Goal: Transaction & Acquisition: Purchase product/service

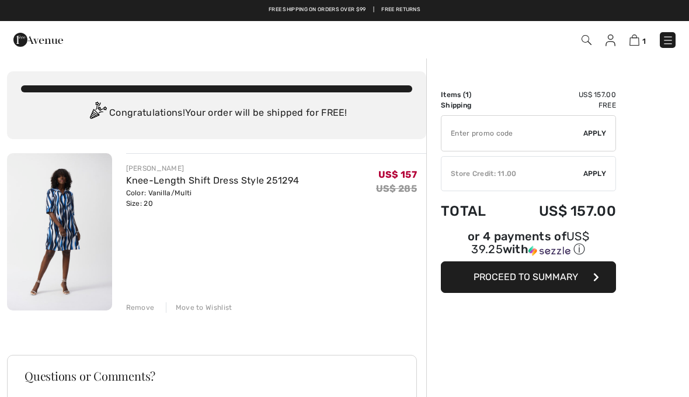
click at [668, 44] on img at bounding box center [668, 40] width 12 height 12
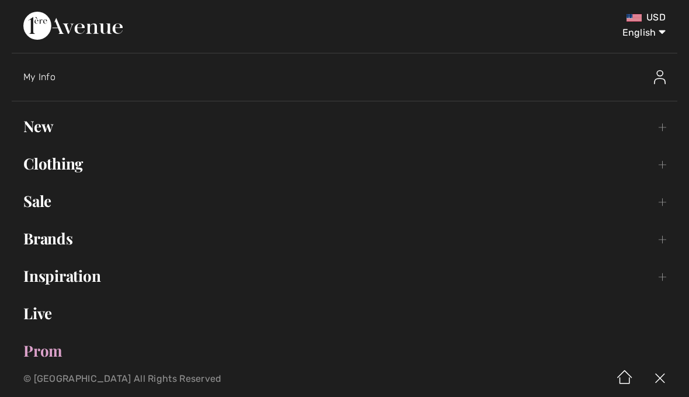
click at [44, 162] on link "Clothing Toggle submenu" at bounding box center [345, 164] width 666 height 26
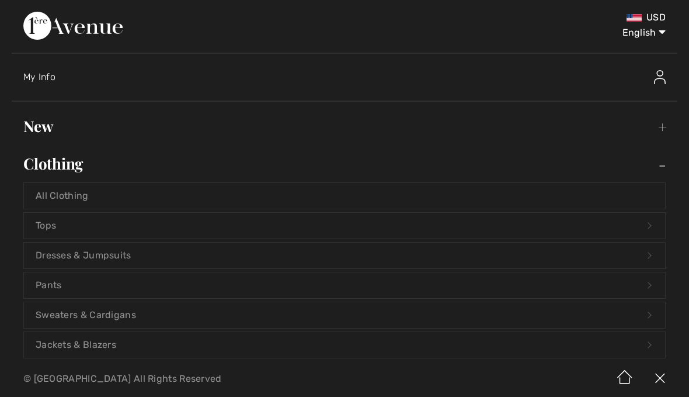
click at [52, 192] on link "All Clothing" at bounding box center [344, 196] width 641 height 26
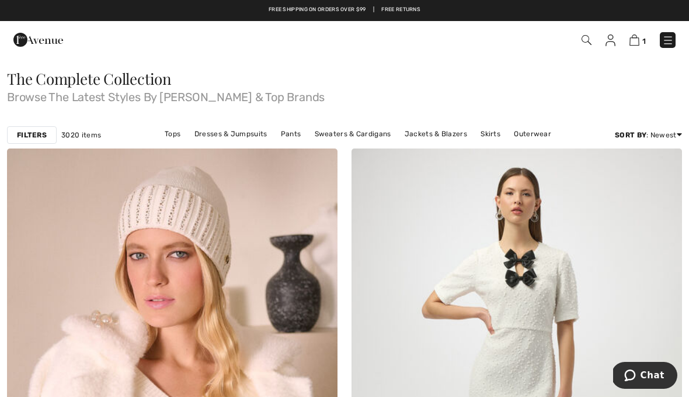
click at [36, 144] on div "Filters 3020 items Tops Dresses & Jumpsuits Pants Sweaters & Cardigans Jackets …" at bounding box center [344, 134] width 689 height 27
click at [34, 140] on strong "Filters" at bounding box center [32, 135] width 30 height 11
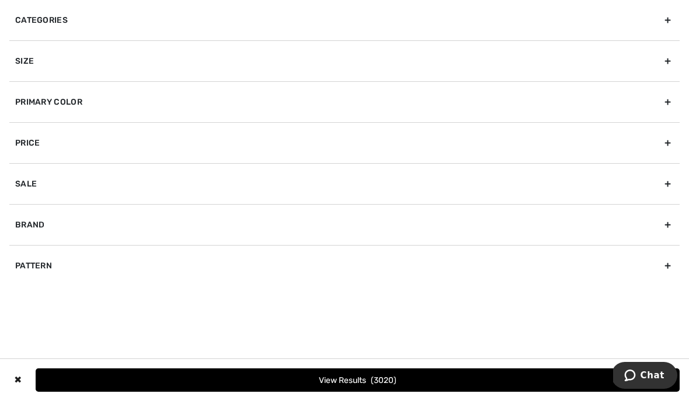
click at [26, 62] on div "Size" at bounding box center [344, 60] width 671 height 41
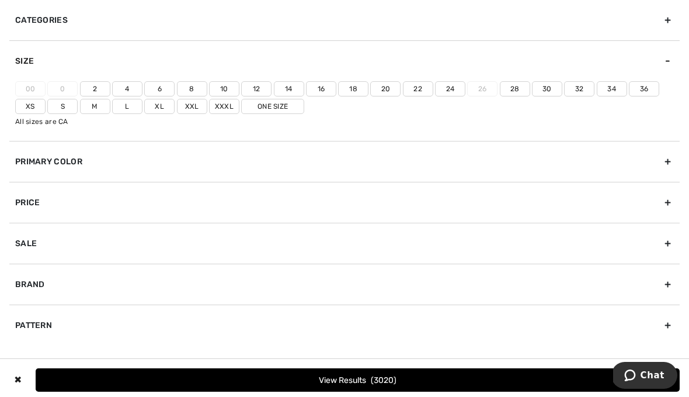
click at [196, 106] on label "Xxl" at bounding box center [192, 106] width 30 height 15
click at [0, 0] on input"] "Xxl" at bounding box center [0, 0] width 0 height 0
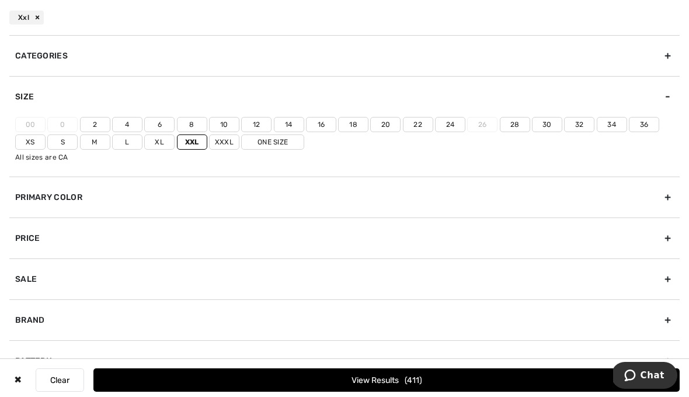
click at [355, 128] on label "18" at bounding box center [353, 124] width 30 height 15
click at [0, 0] on input"] "18" at bounding box center [0, 0] width 0 height 0
click at [388, 128] on label "20" at bounding box center [385, 124] width 30 height 15
click at [0, 0] on input"] "20" at bounding box center [0, 0] width 0 height 0
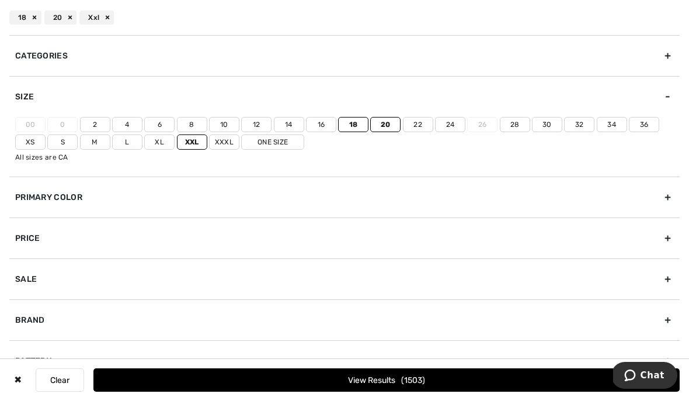
click at [673, 321] on div "Brand" at bounding box center [344, 319] width 671 height 41
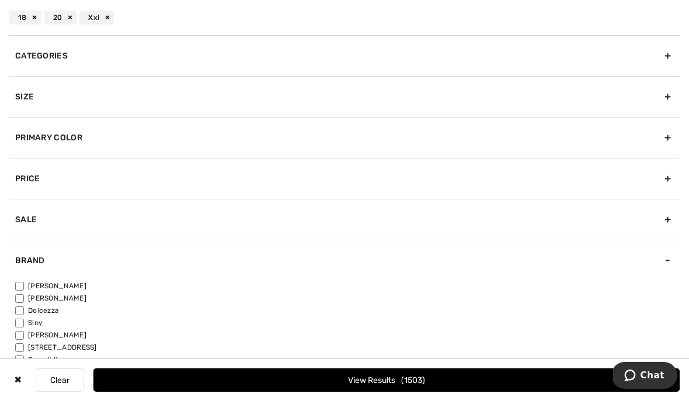
click at [23, 288] on input"] "[PERSON_NAME]" at bounding box center [19, 286] width 9 height 9
checkbox input"] "true"
click at [20, 337] on input"] "[PERSON_NAME]" at bounding box center [19, 335] width 9 height 9
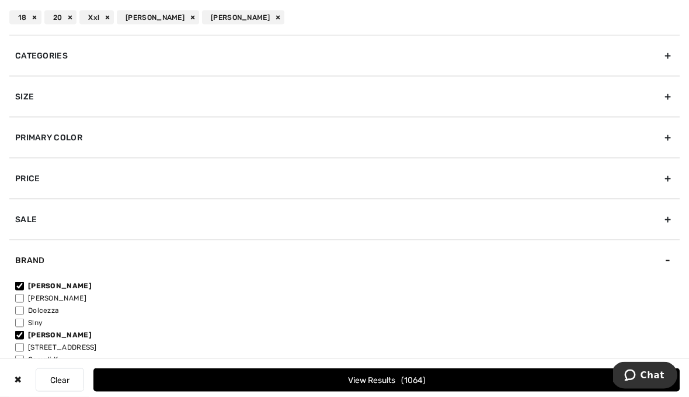
scroll to position [605, 0]
click at [21, 337] on input"] "[PERSON_NAME]" at bounding box center [19, 335] width 9 height 9
checkbox input"] "false"
click at [24, 283] on input"] "[PERSON_NAME]" at bounding box center [19, 286] width 9 height 9
checkbox input"] "false"
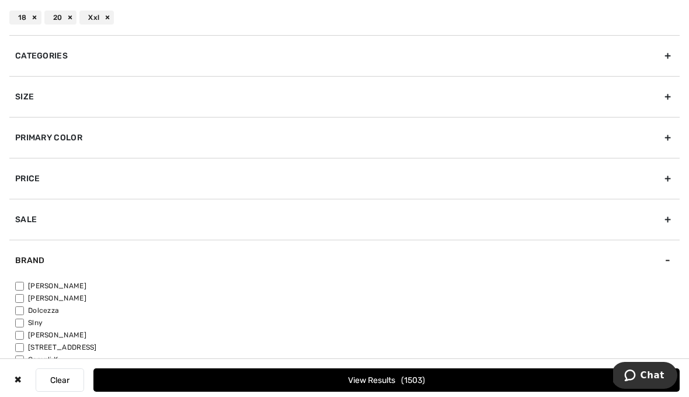
click at [141, 391] on button "View Results 1503" at bounding box center [386, 379] width 586 height 23
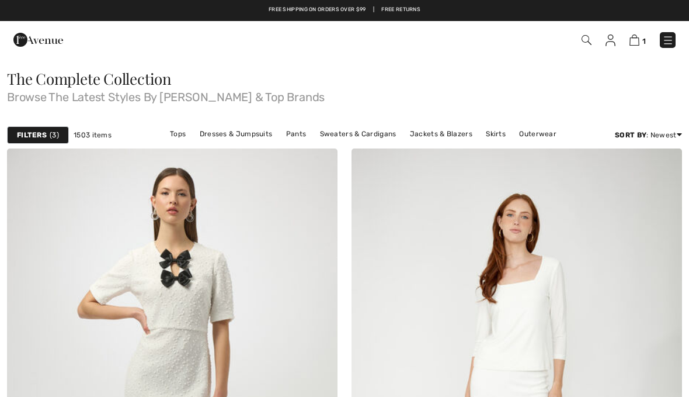
checkbox input "true"
click at [31, 133] on strong "Filters" at bounding box center [32, 135] width 30 height 11
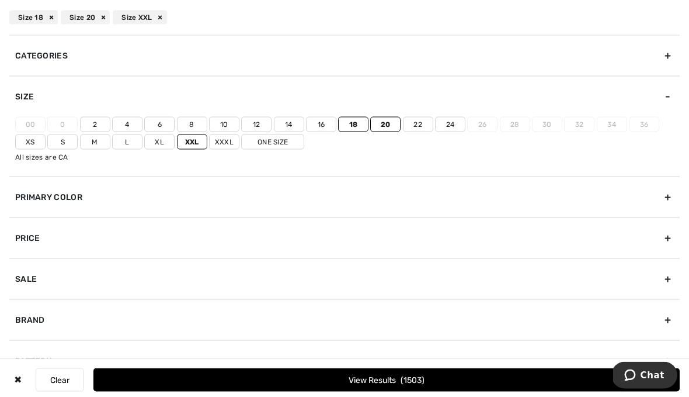
scroll to position [375, 0]
click at [415, 385] on span "1503" at bounding box center [413, 380] width 24 height 10
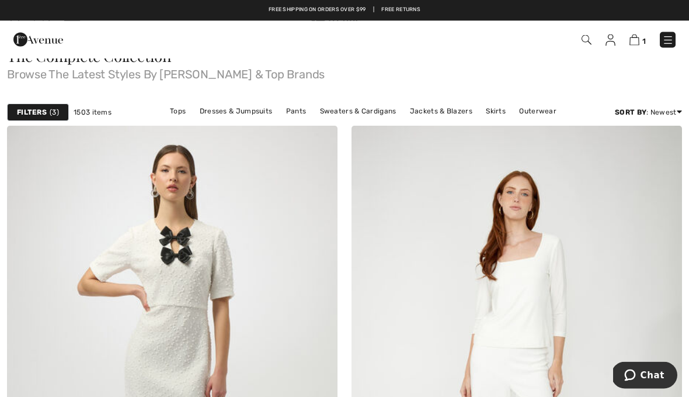
scroll to position [0, 0]
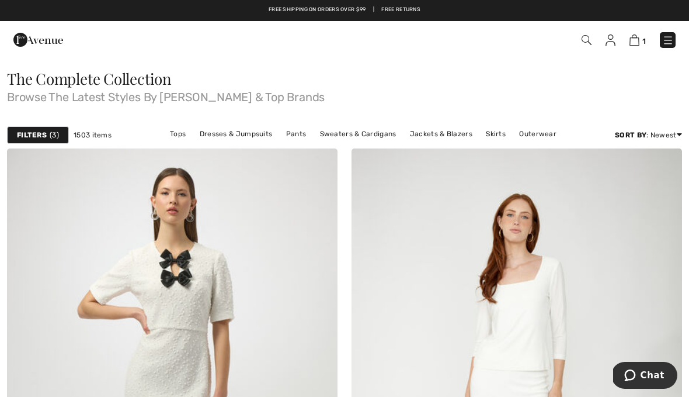
click at [653, 174] on link "Price: Low to High" at bounding box center [635, 167] width 75 height 18
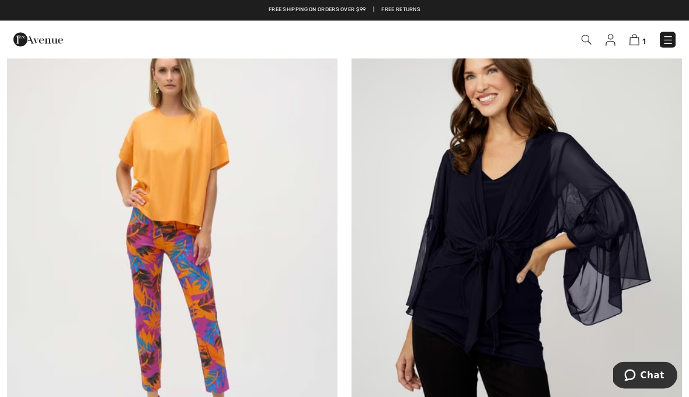
scroll to position [666, 0]
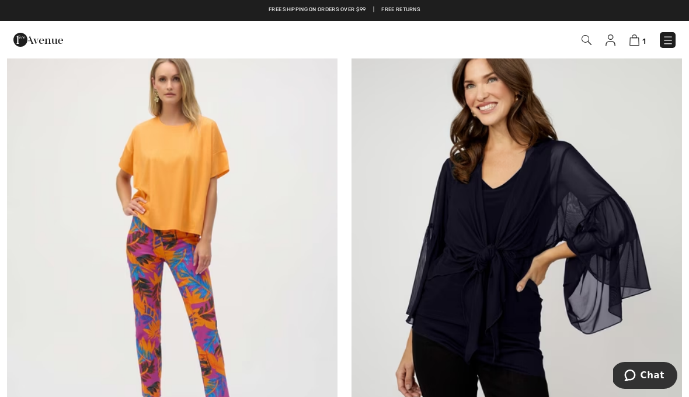
click at [154, 182] on img at bounding box center [172, 256] width 331 height 496
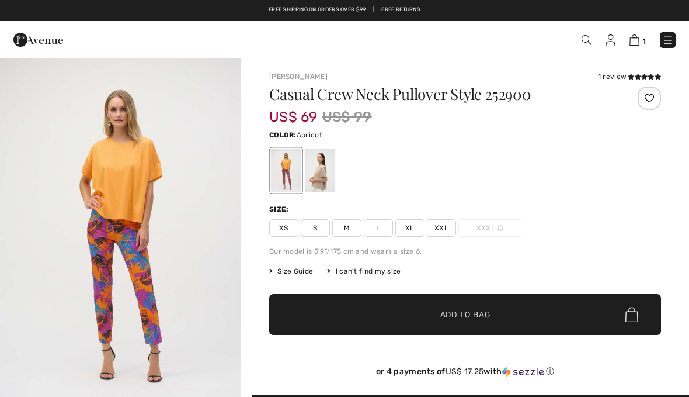
checkbox input "true"
click at [450, 235] on span "XXL" at bounding box center [441, 228] width 29 height 18
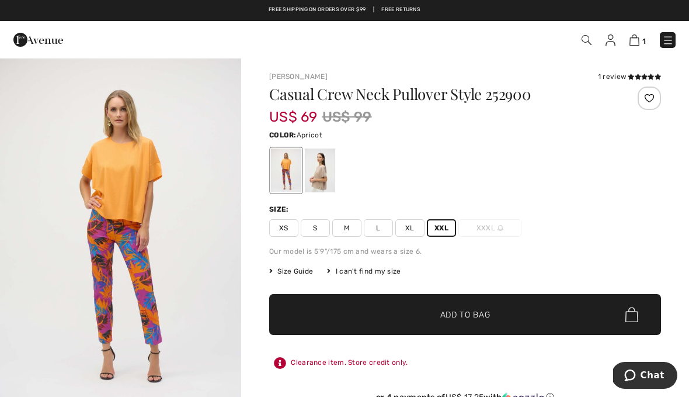
click at [324, 174] on div at bounding box center [320, 170] width 30 height 44
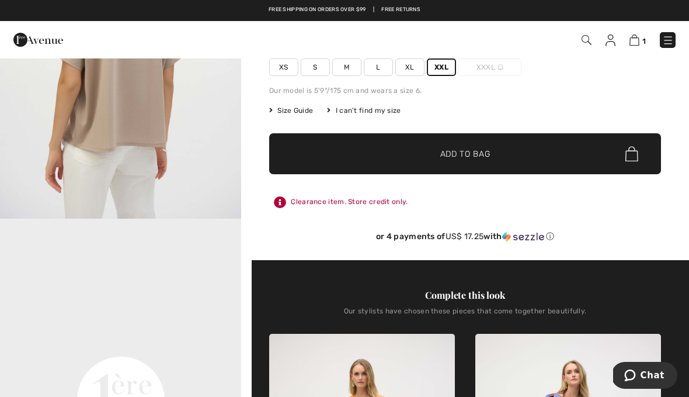
scroll to position [148, 0]
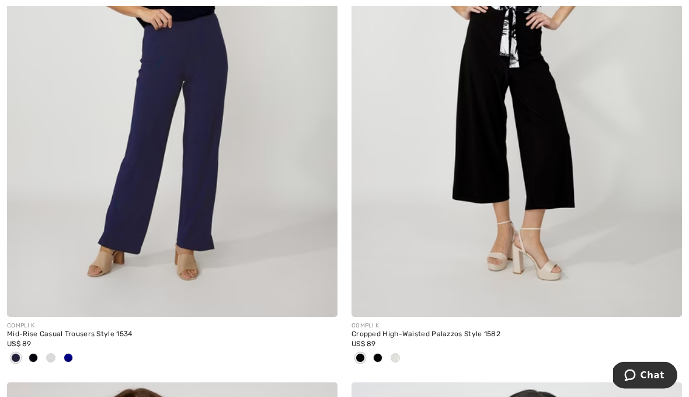
scroll to position [5392, 0]
click at [113, 190] on img at bounding box center [172, 68] width 331 height 496
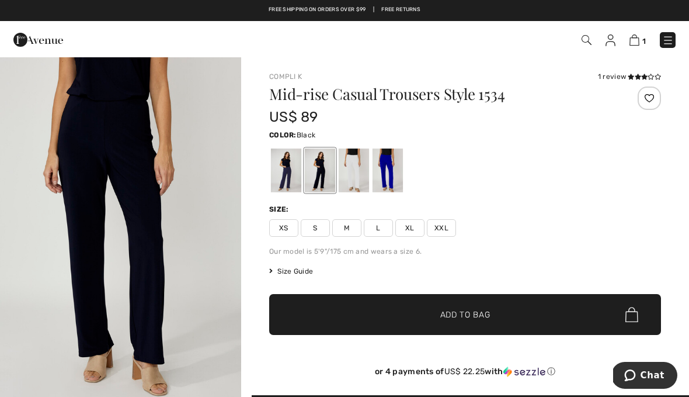
scroll to position [370, 0]
click at [359, 178] on div at bounding box center [354, 170] width 30 height 44
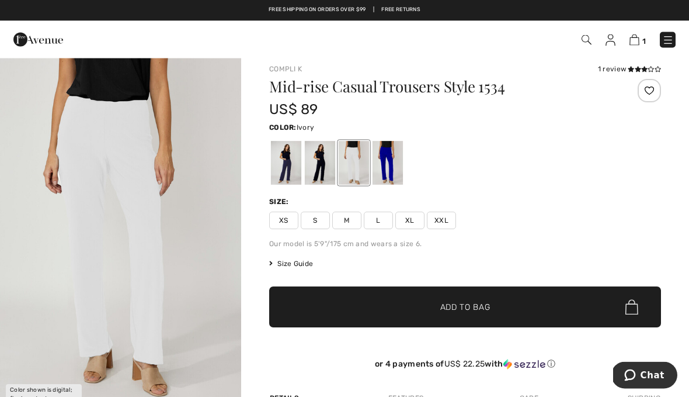
scroll to position [0, 0]
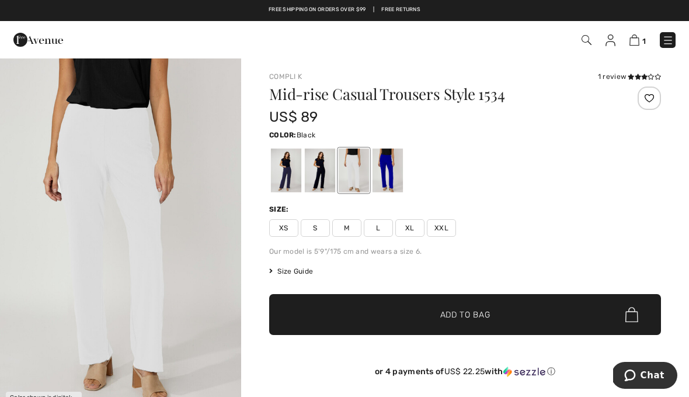
click at [323, 178] on div at bounding box center [320, 170] width 30 height 44
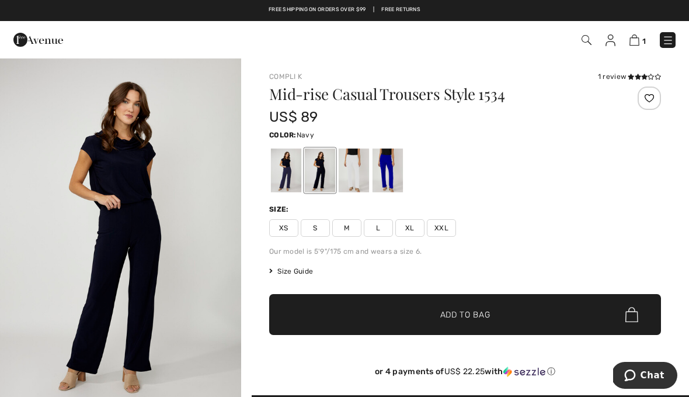
click at [294, 176] on div at bounding box center [286, 170] width 30 height 44
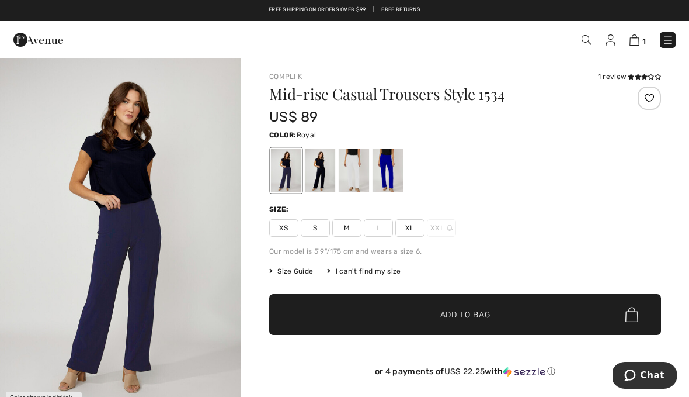
click at [392, 171] on div at bounding box center [388, 170] width 30 height 44
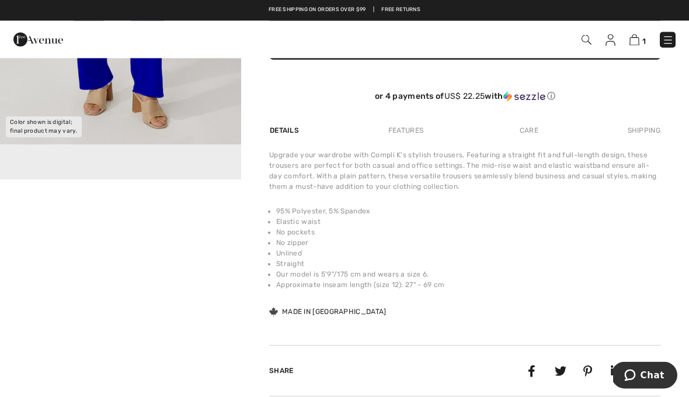
scroll to position [263, 0]
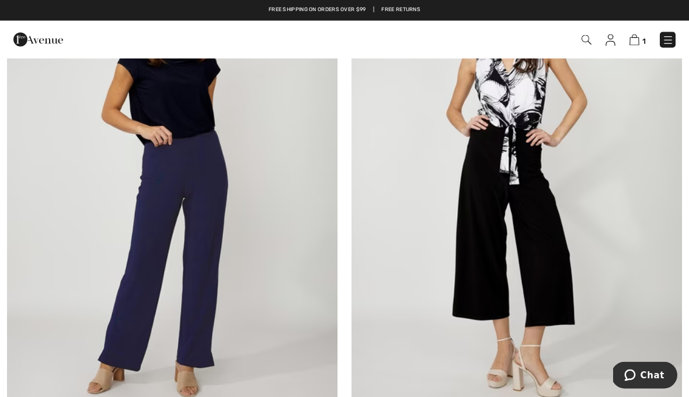
scroll to position [5275, 0]
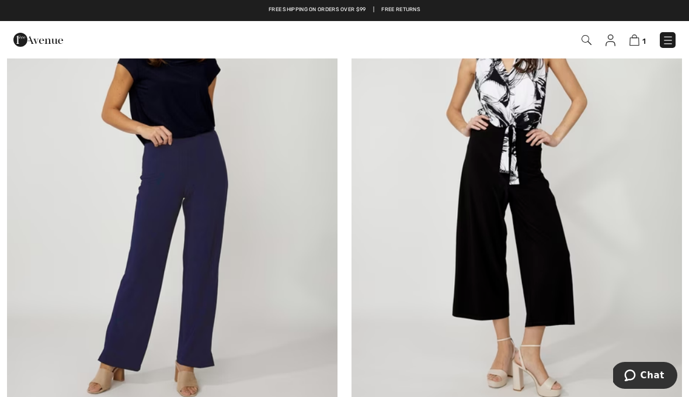
click at [545, 214] on img at bounding box center [517, 186] width 331 height 496
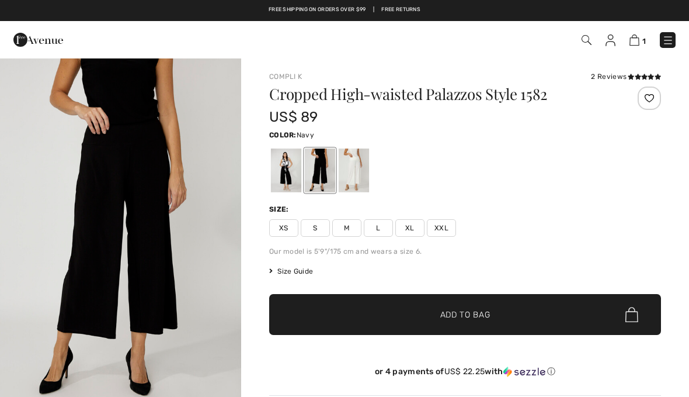
checkbox input "true"
click at [103, 136] on img "1 / 2" at bounding box center [120, 238] width 241 height 362
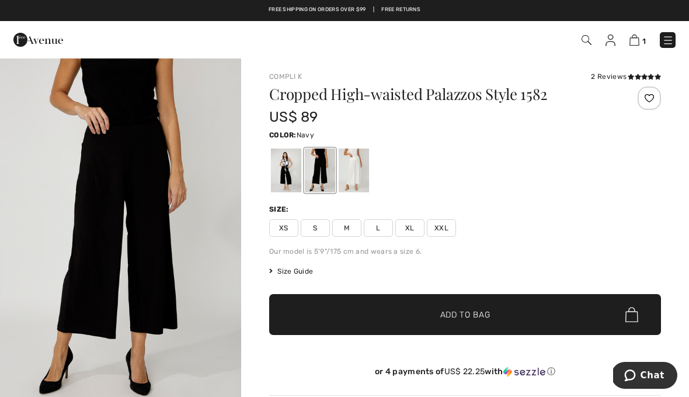
click at [356, 178] on div at bounding box center [354, 170] width 30 height 44
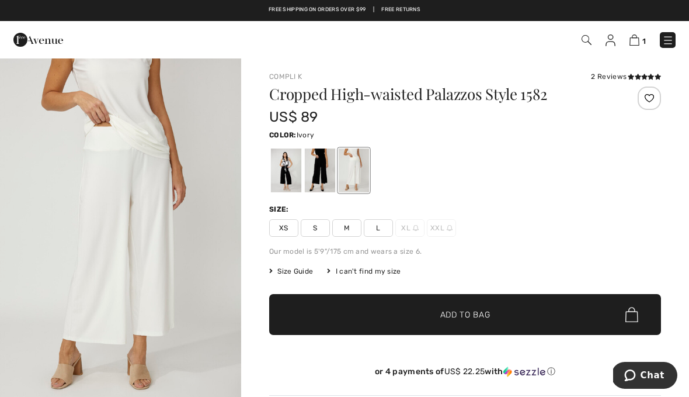
click at [99, 157] on img "1 / 4" at bounding box center [120, 238] width 241 height 362
click at [100, 145] on div at bounding box center [344, 198] width 689 height 397
click at [322, 183] on div at bounding box center [320, 170] width 30 height 44
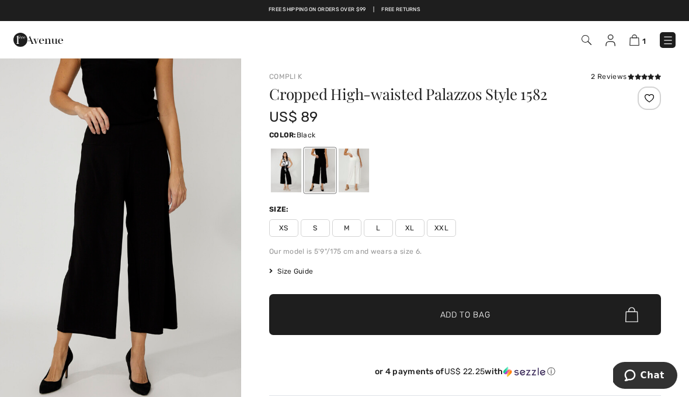
click at [289, 180] on div at bounding box center [286, 170] width 30 height 44
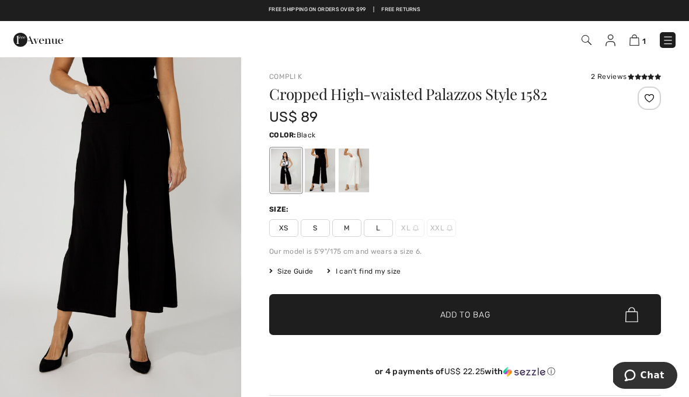
scroll to position [390, 0]
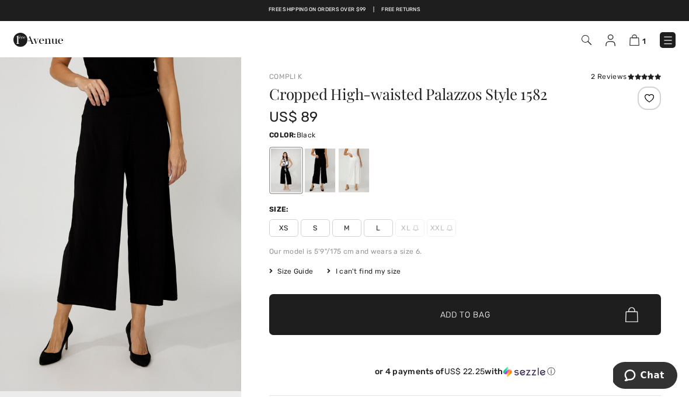
click at [89, 157] on img "2 / 6" at bounding box center [120, 210] width 241 height 362
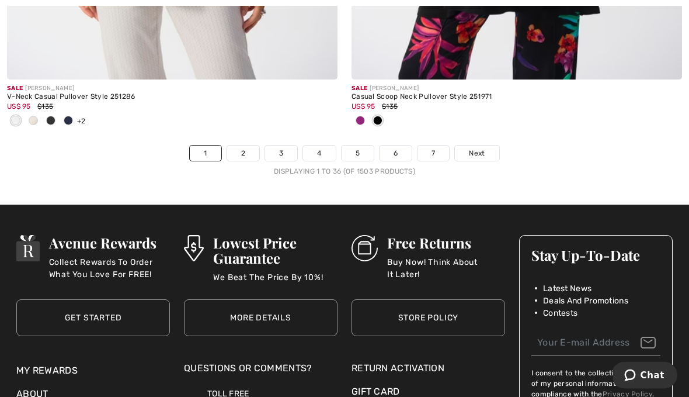
scroll to position [10238, 0]
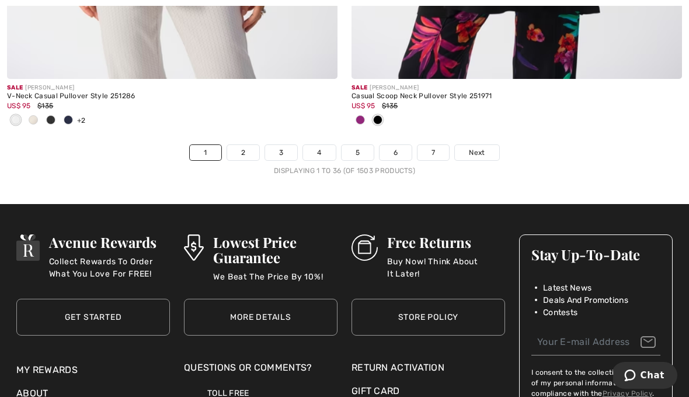
click at [484, 147] on span "Next" at bounding box center [477, 152] width 16 height 11
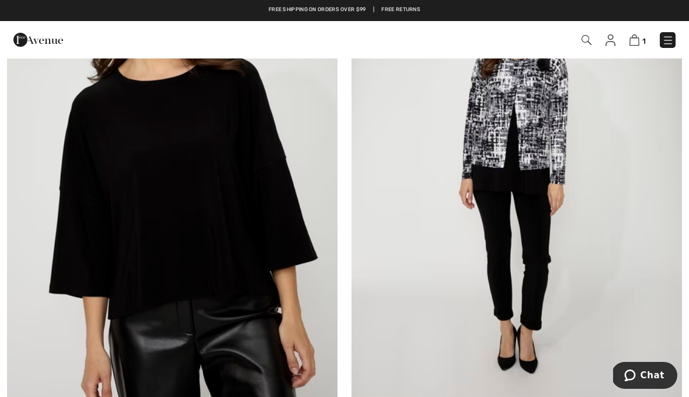
scroll to position [186, 0]
click at [99, 223] on img at bounding box center [172, 174] width 331 height 496
click at [99, 166] on img at bounding box center [172, 174] width 331 height 496
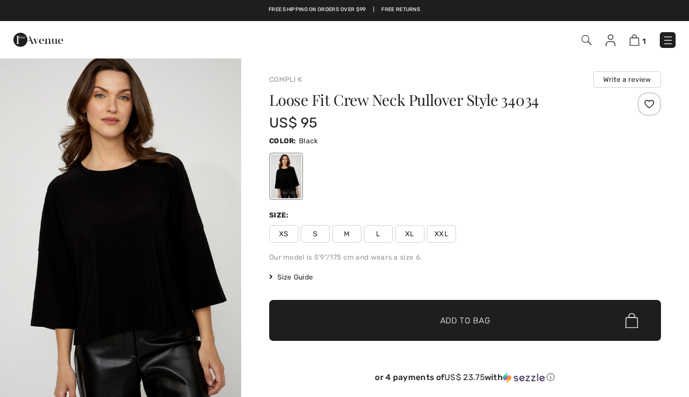
checkbox input "true"
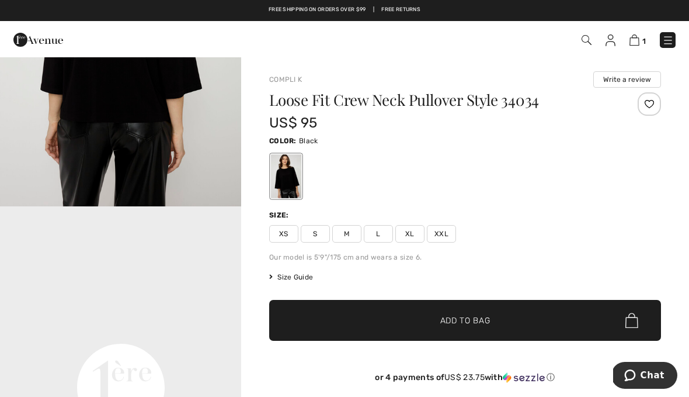
scroll to position [587, 0]
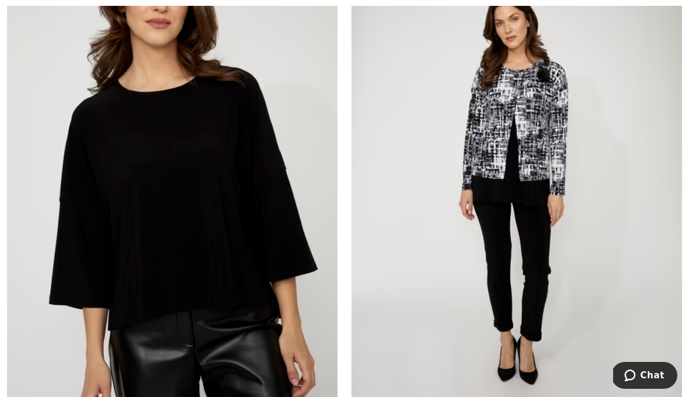
scroll to position [176, 0]
click at [77, 158] on img at bounding box center [172, 184] width 331 height 496
click at [79, 157] on img at bounding box center [172, 184] width 331 height 496
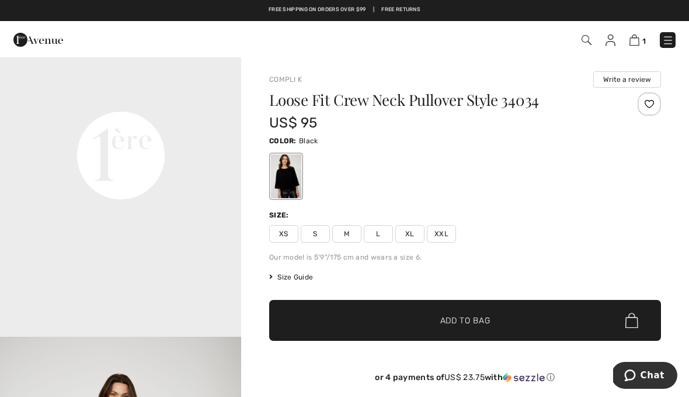
scroll to position [843, 0]
click at [445, 235] on span "XXL" at bounding box center [441, 234] width 29 height 18
click at [440, 322] on span "Add to Bag" at bounding box center [465, 320] width 50 height 12
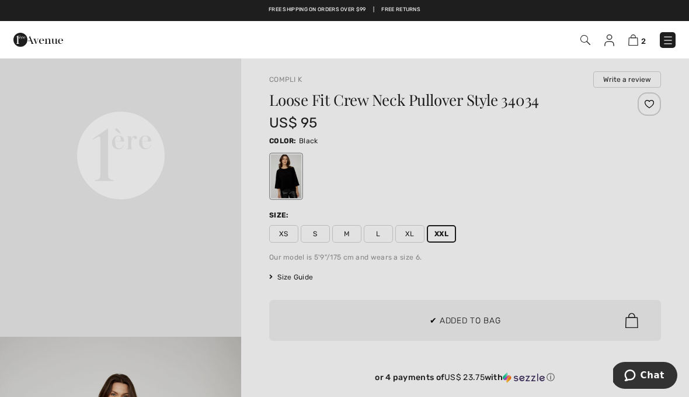
click at [610, 234] on div at bounding box center [344, 198] width 689 height 397
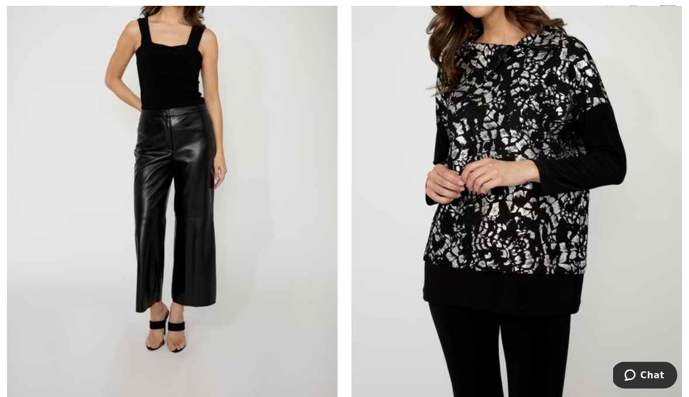
scroll to position [2375, 0]
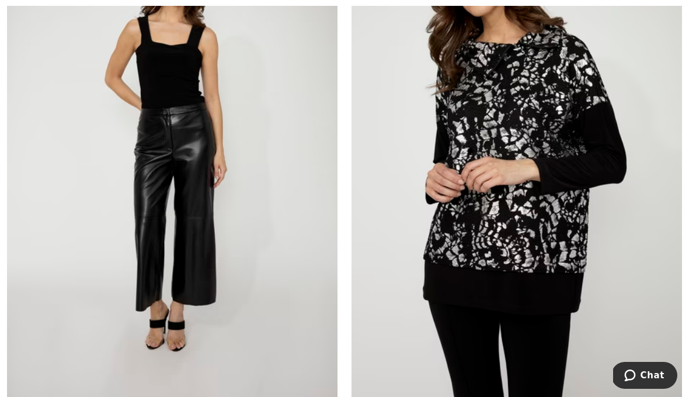
click at [129, 185] on img at bounding box center [172, 152] width 331 height 496
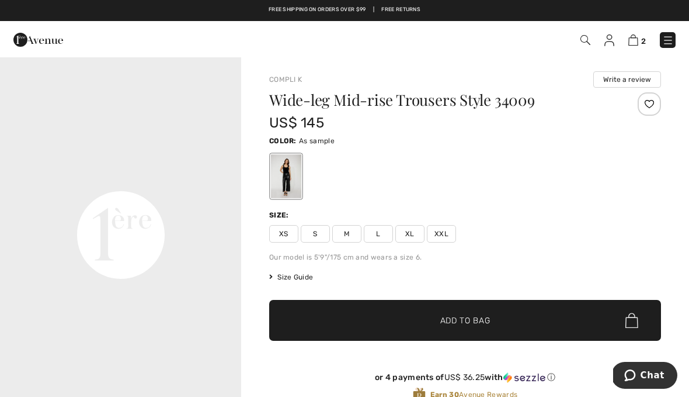
scroll to position [739, 0]
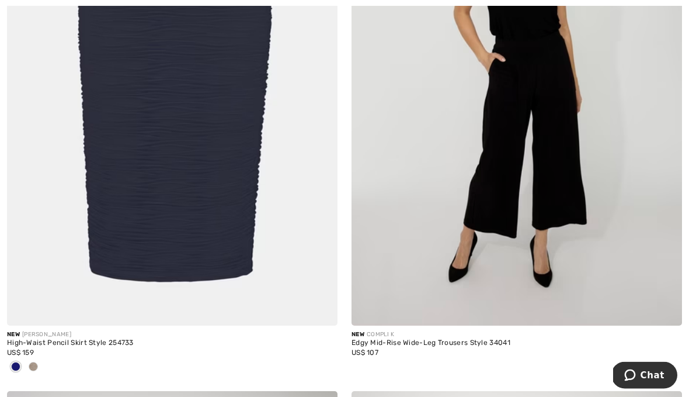
scroll to position [3642, 0]
click at [558, 182] on img at bounding box center [517, 77] width 331 height 496
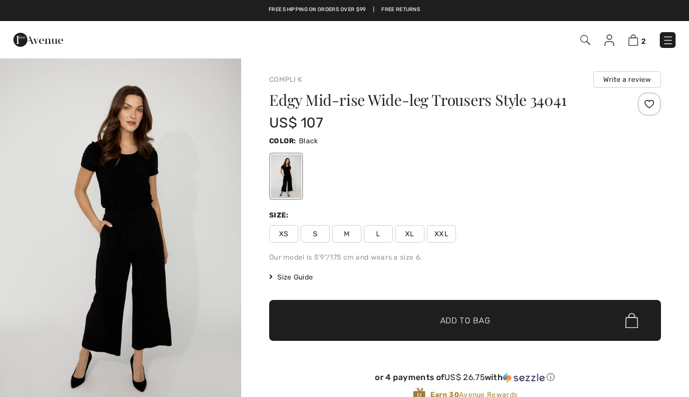
checkbox input "true"
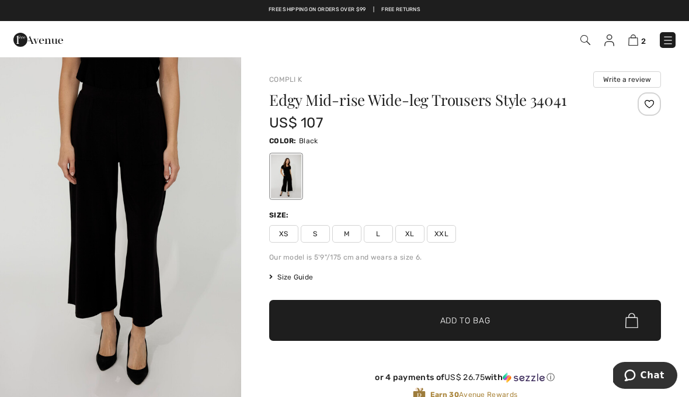
scroll to position [374, 0]
click at [87, 141] on img "2 / 4" at bounding box center [120, 226] width 241 height 362
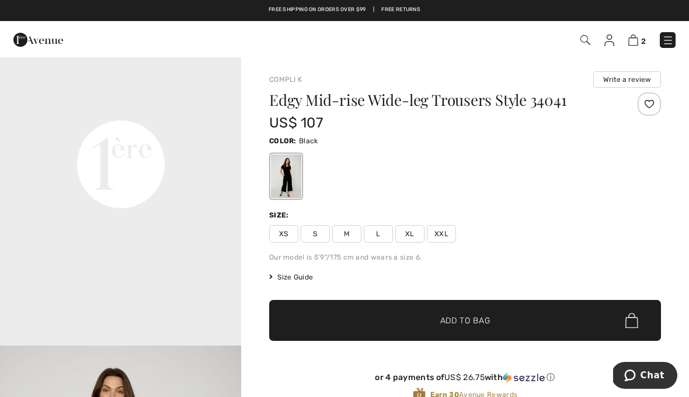
scroll to position [795, 0]
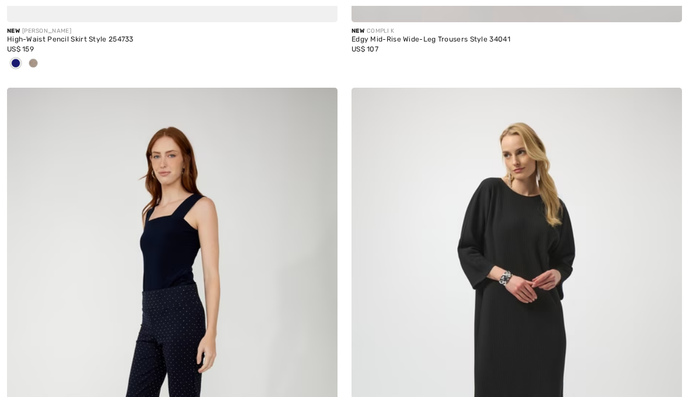
checkbox input "true"
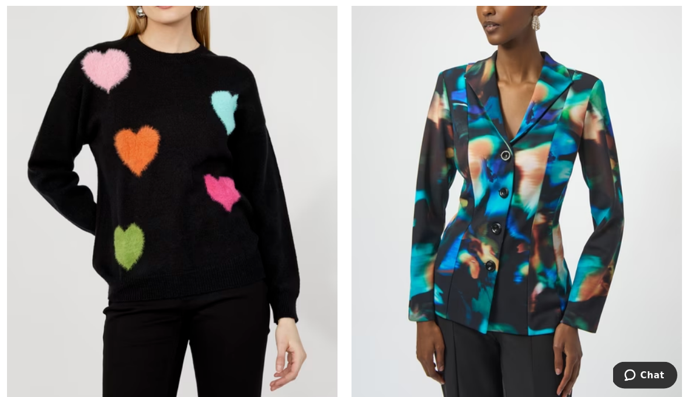
scroll to position [6288, 0]
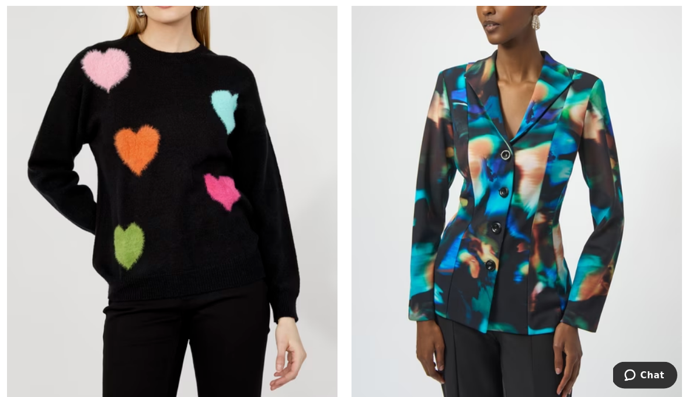
click at [99, 190] on img at bounding box center [172, 160] width 331 height 496
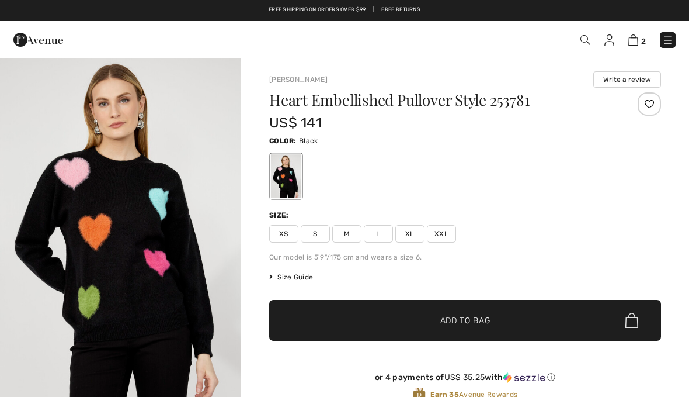
checkbox input "true"
click at [444, 233] on span "XXL" at bounding box center [441, 234] width 29 height 18
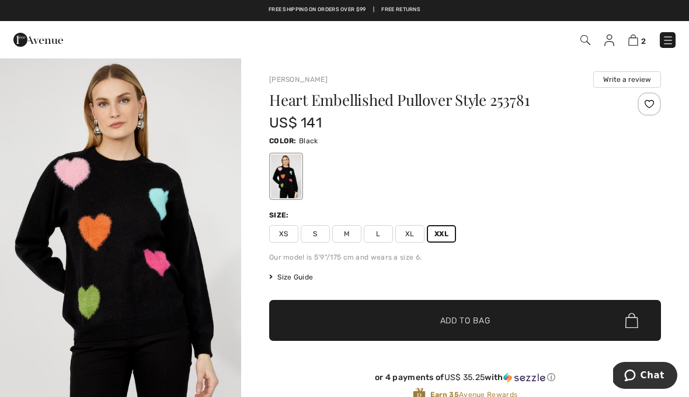
click at [456, 317] on span "Add to Bag" at bounding box center [465, 320] width 50 height 12
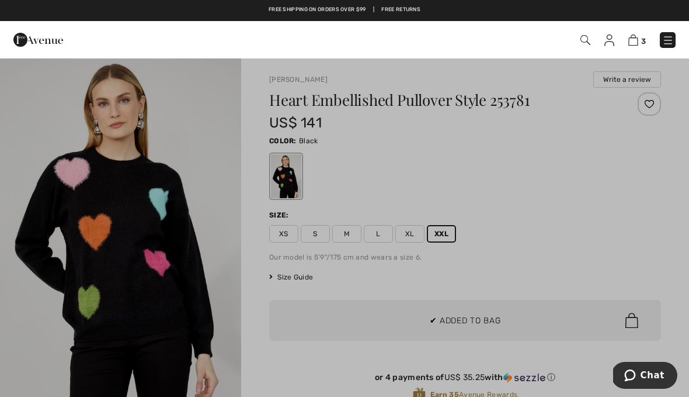
click at [642, 246] on div at bounding box center [344, 198] width 689 height 397
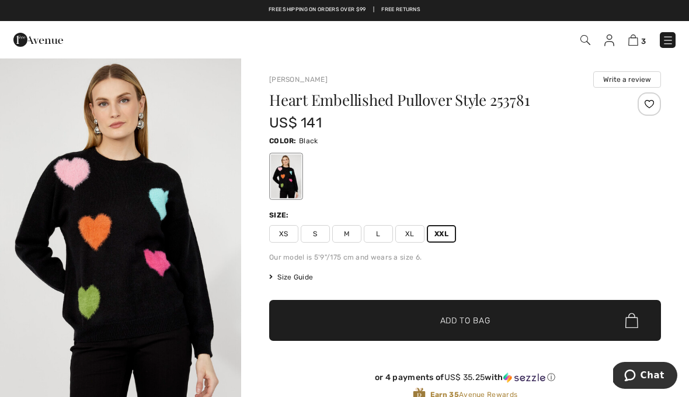
click at [652, 107] on div at bounding box center [649, 103] width 23 height 23
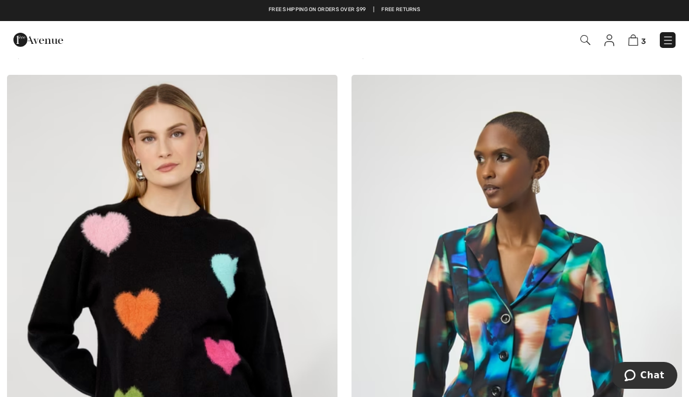
scroll to position [6125, 0]
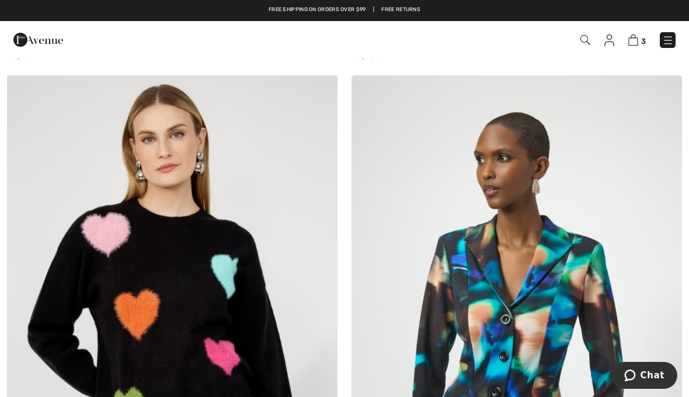
click at [325, 92] on img at bounding box center [320, 92] width 11 height 9
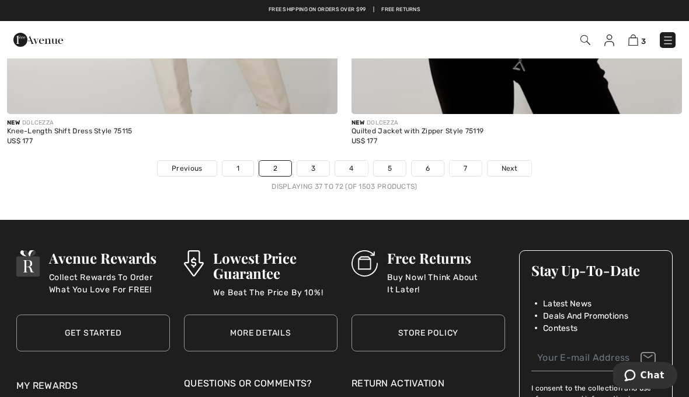
scroll to position [9972, 0]
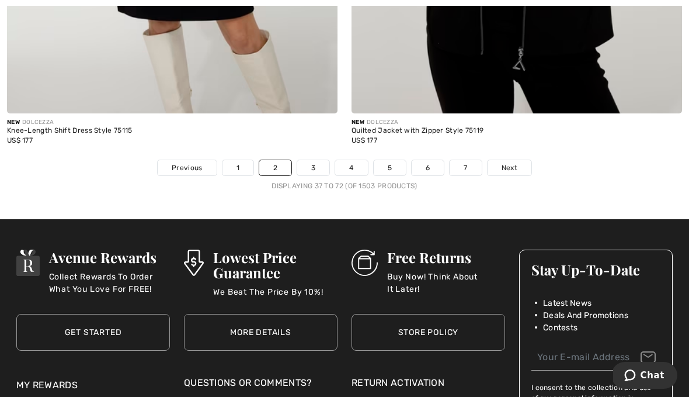
click at [517, 166] on link "Next" at bounding box center [510, 167] width 44 height 15
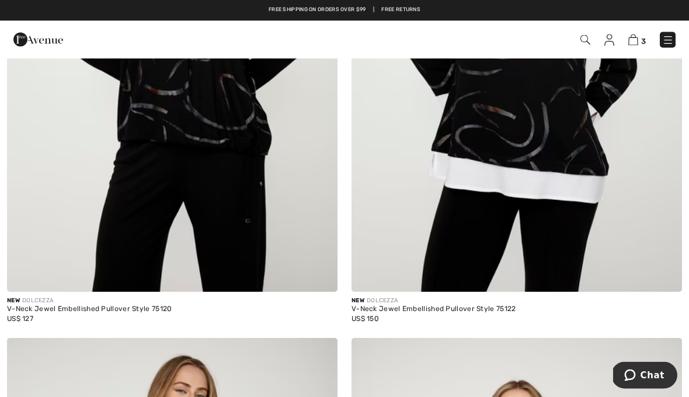
scroll to position [315, 0]
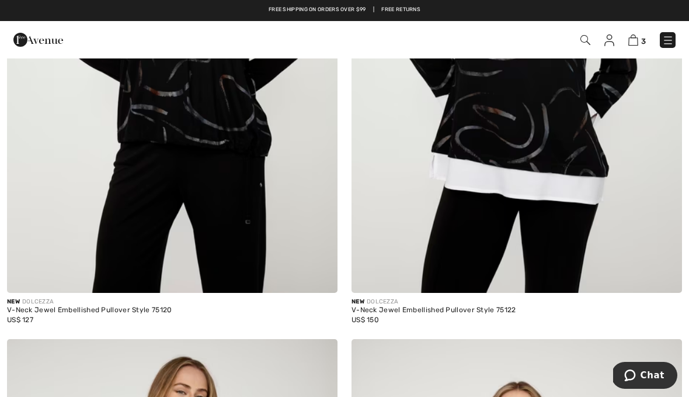
click at [569, 156] on img at bounding box center [517, 45] width 331 height 496
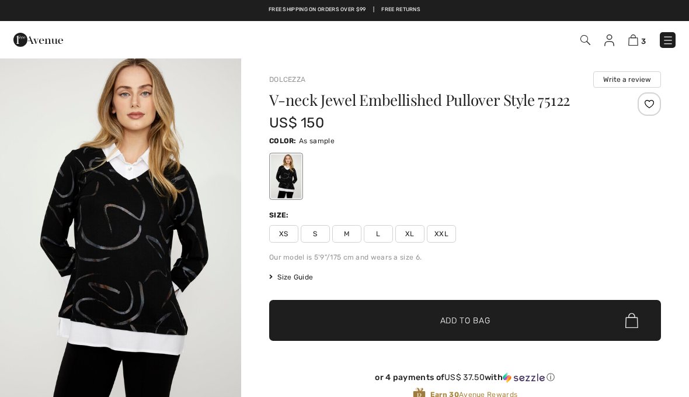
checkbox input "true"
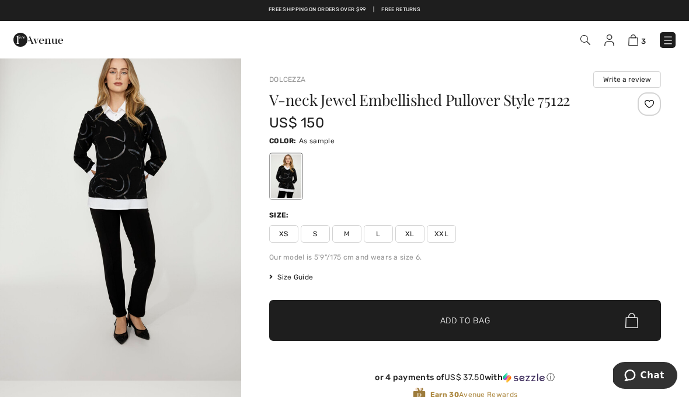
click at [449, 238] on span "XXL" at bounding box center [441, 234] width 29 height 18
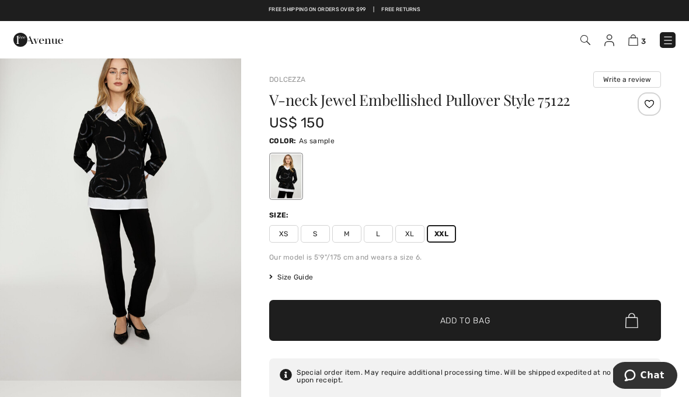
click at [473, 331] on span "✔ Added to Bag Add to Bag" at bounding box center [465, 320] width 392 height 41
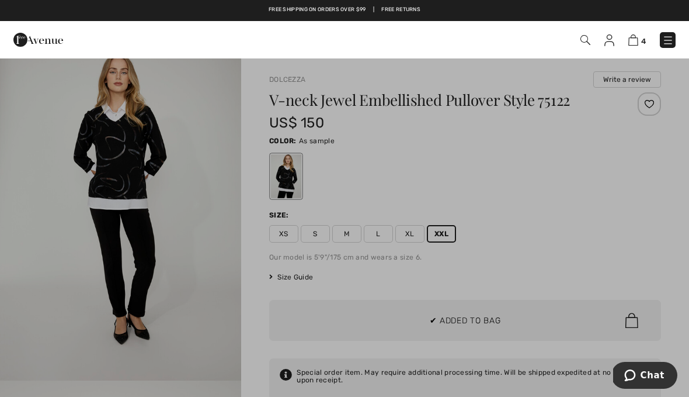
click at [550, 245] on div at bounding box center [344, 198] width 689 height 397
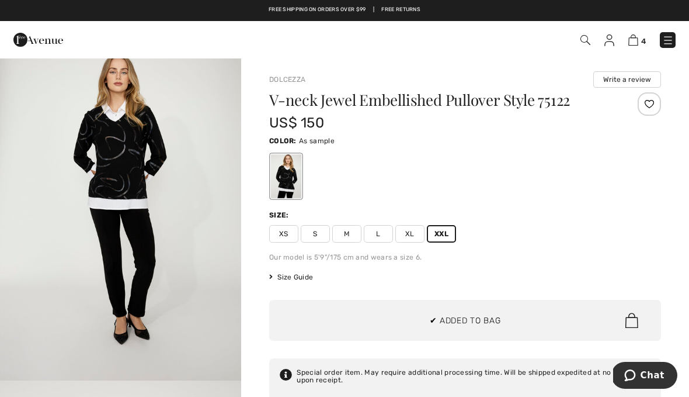
click at [655, 105] on div at bounding box center [649, 103] width 23 height 23
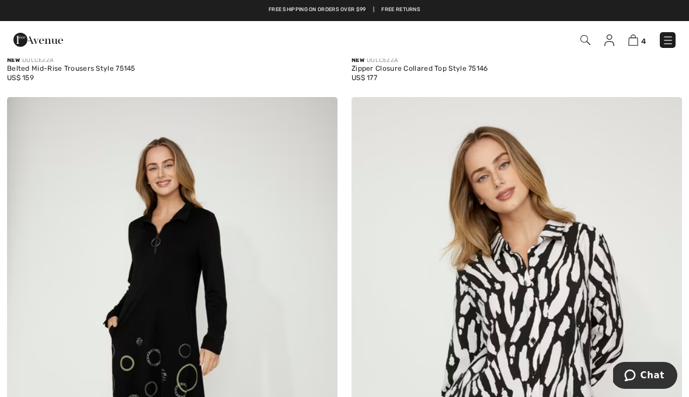
scroll to position [1640, 0]
click at [319, 117] on img at bounding box center [320, 114] width 11 height 9
click at [322, 113] on img at bounding box center [320, 114] width 11 height 9
click at [324, 117] on img at bounding box center [320, 114] width 11 height 9
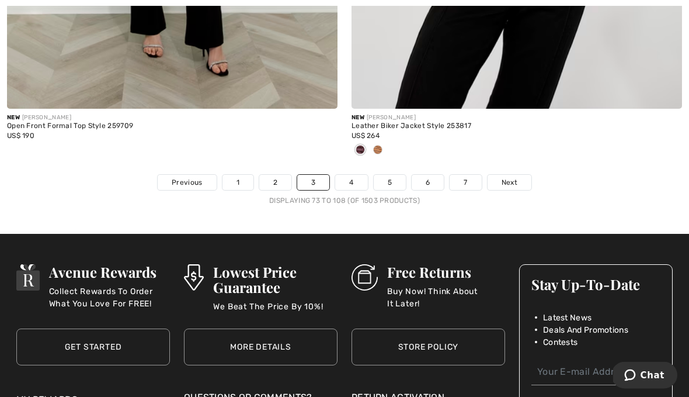
scroll to position [9958, 0]
click at [67, 175] on ul "Previous 1 2 3 4 5 6 7 Next" at bounding box center [344, 182] width 689 height 16
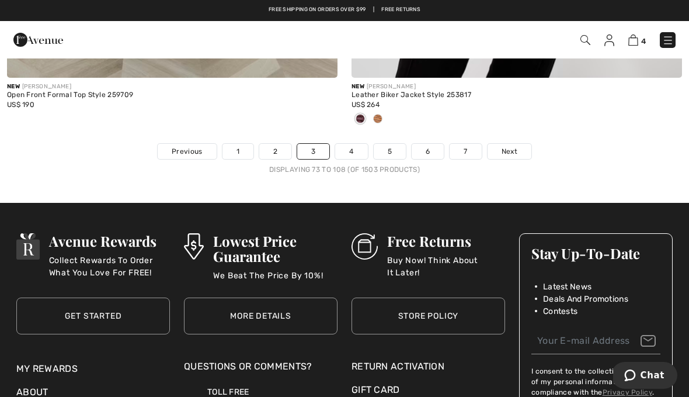
scroll to position [9977, 0]
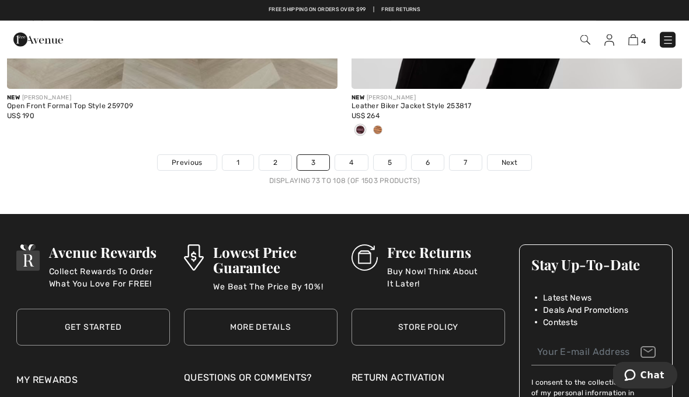
click at [517, 155] on link "Next" at bounding box center [510, 162] width 44 height 15
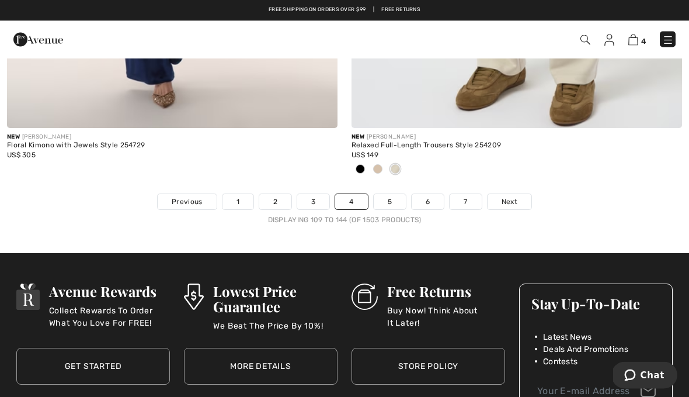
scroll to position [10113, 0]
